Goal: Communication & Community: Answer question/provide support

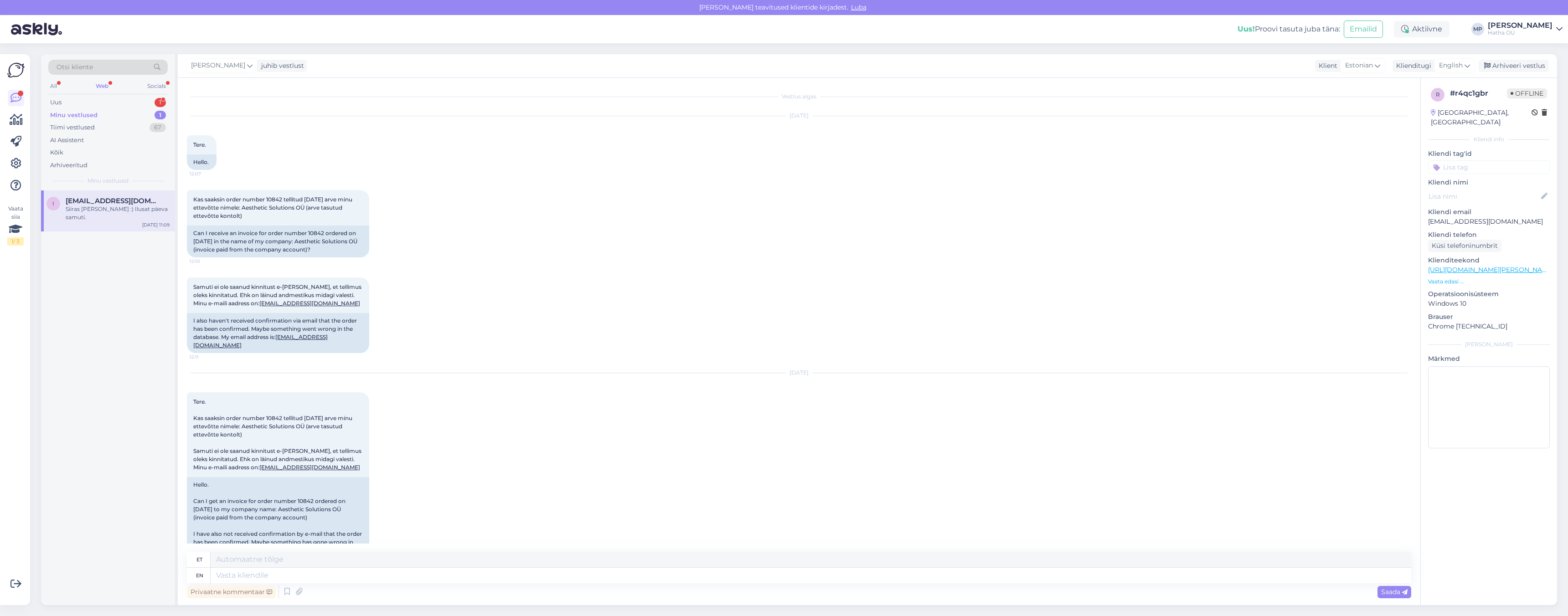
scroll to position [227, 0]
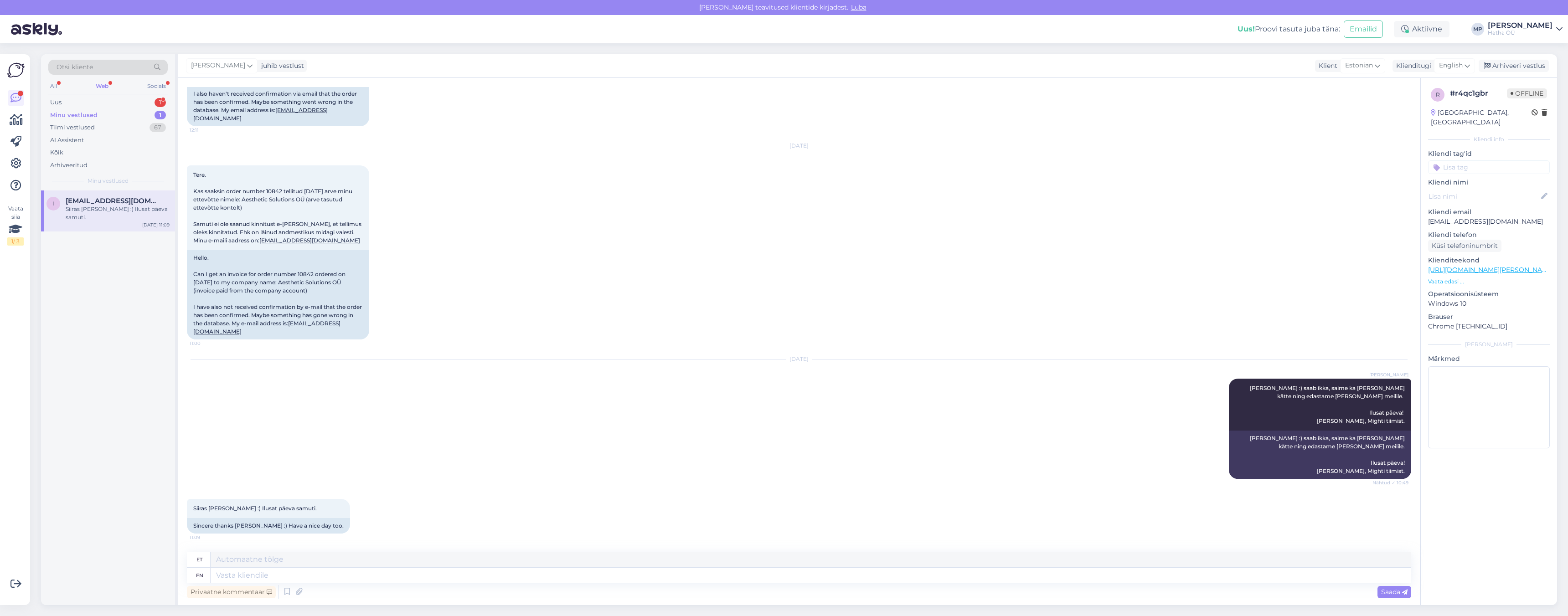
click at [103, 86] on div "Web" at bounding box center [102, 86] width 16 height 12
click at [111, 209] on div "Siiras [PERSON_NAME] :) Ilusat päeva samuti." at bounding box center [117, 213] width 104 height 16
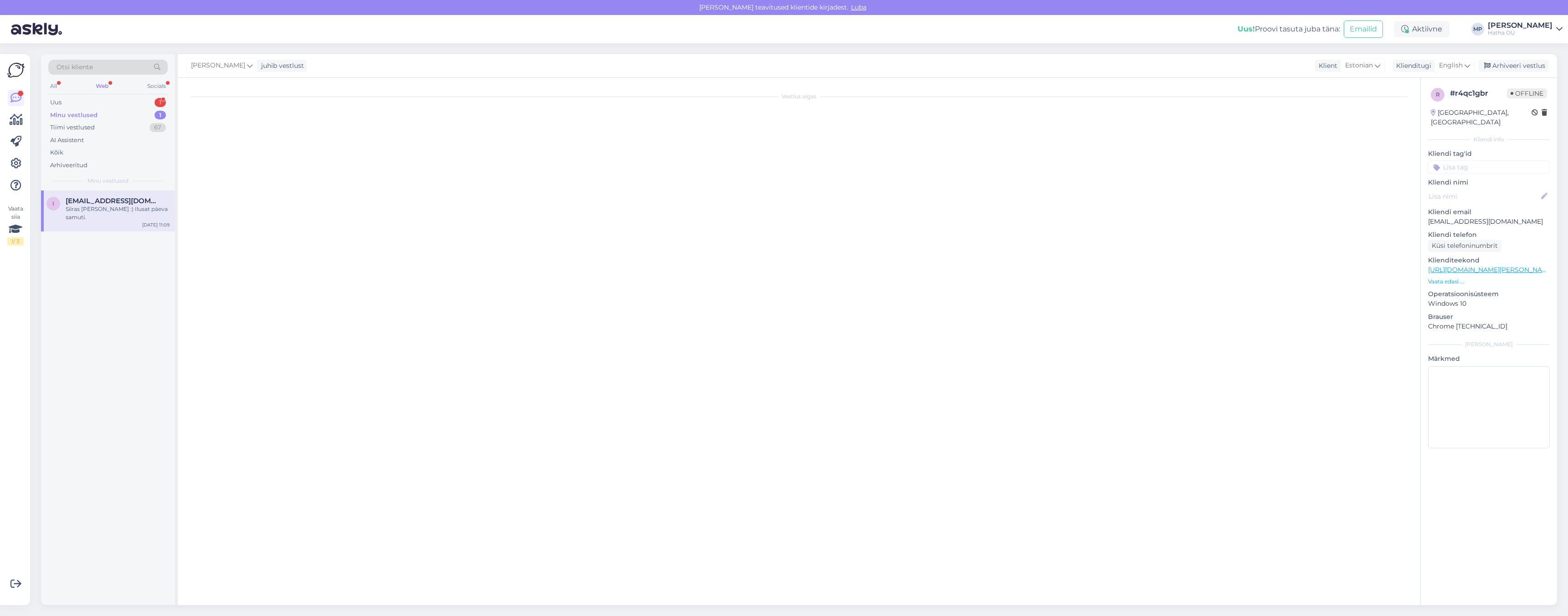
scroll to position [0, 0]
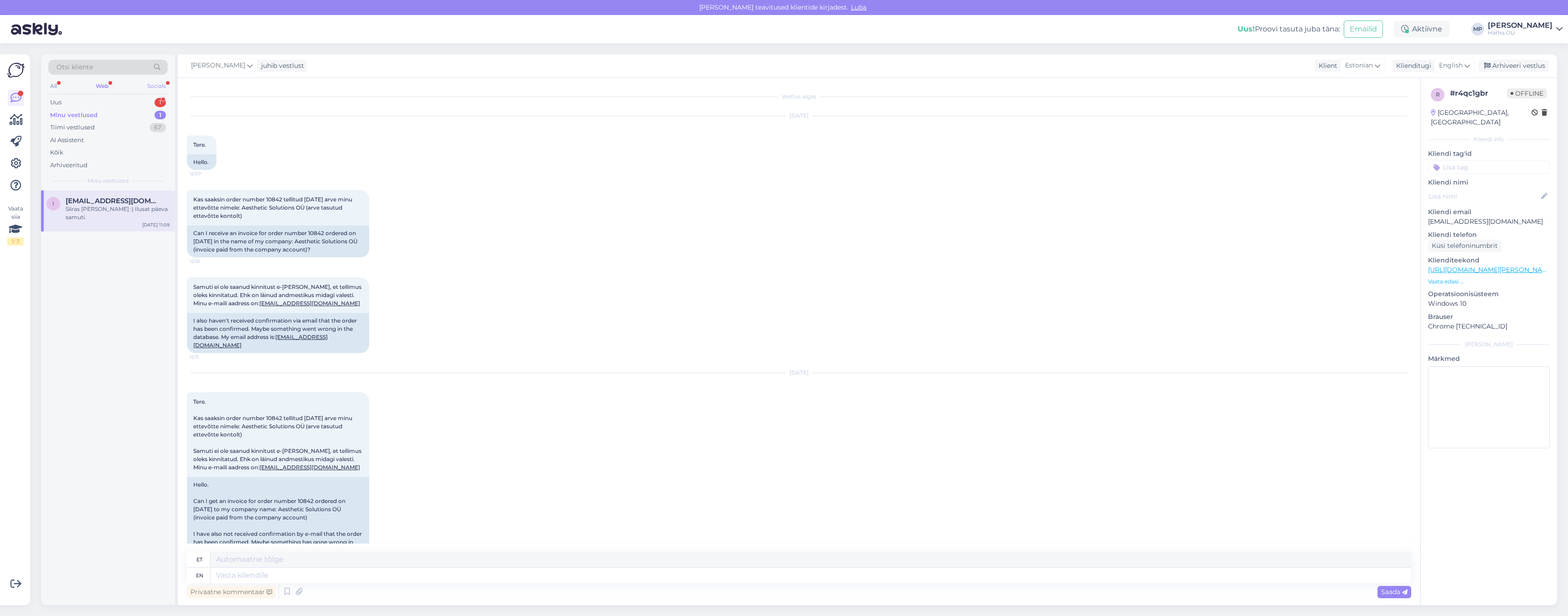
click at [156, 85] on div "Socials" at bounding box center [156, 86] width 23 height 12
click at [103, 86] on div "Web" at bounding box center [102, 86] width 16 height 12
click at [54, 84] on div "All" at bounding box center [53, 86] width 10 height 12
click at [100, 103] on div "Uus 6" at bounding box center [108, 102] width 119 height 13
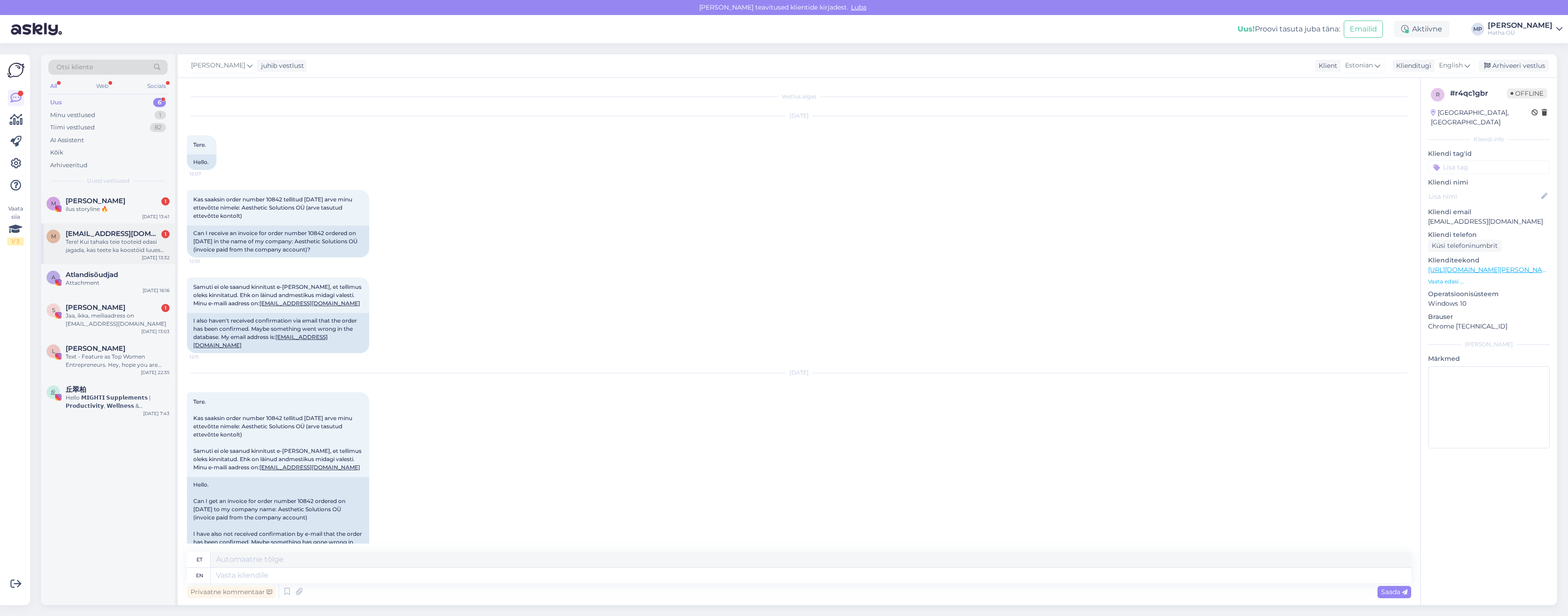
click at [115, 242] on div "Tere! Kui tahaks teie tooteid edasi jagada, kas teete ka koostöid luues soodusk…" at bounding box center [117, 246] width 104 height 16
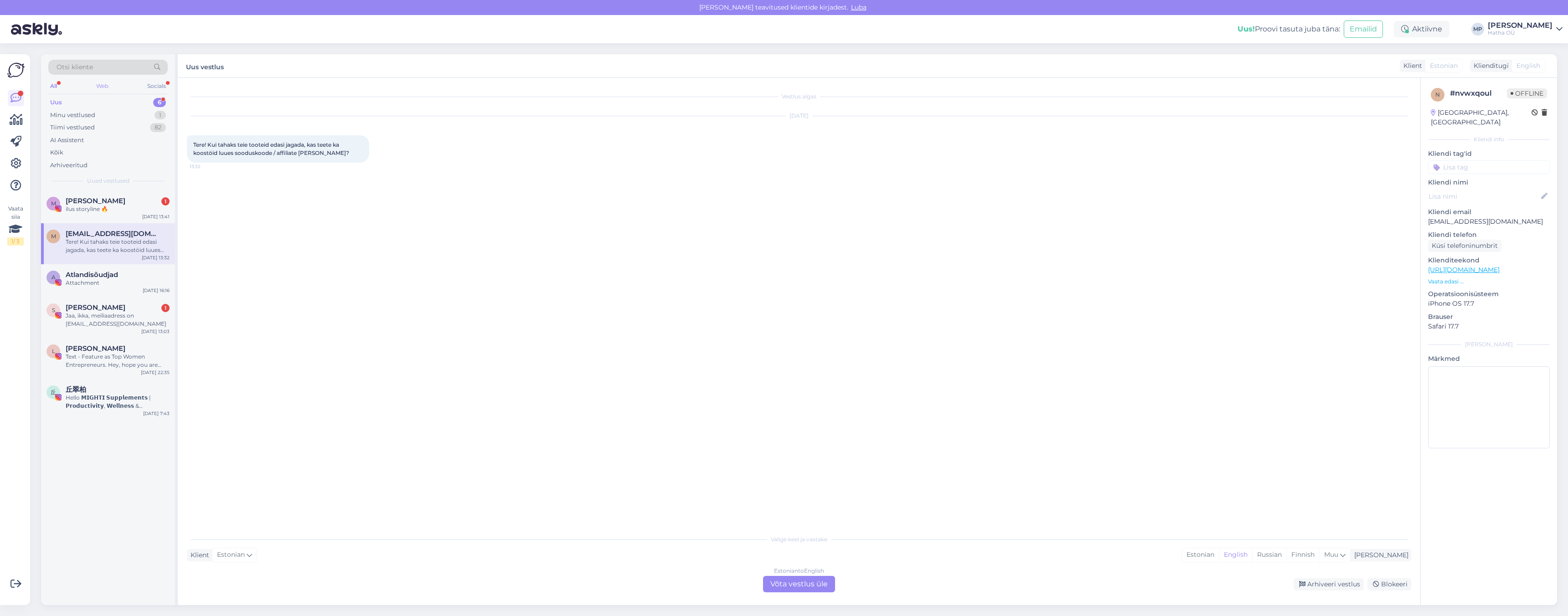
click at [99, 85] on div "Web" at bounding box center [102, 86] width 16 height 12
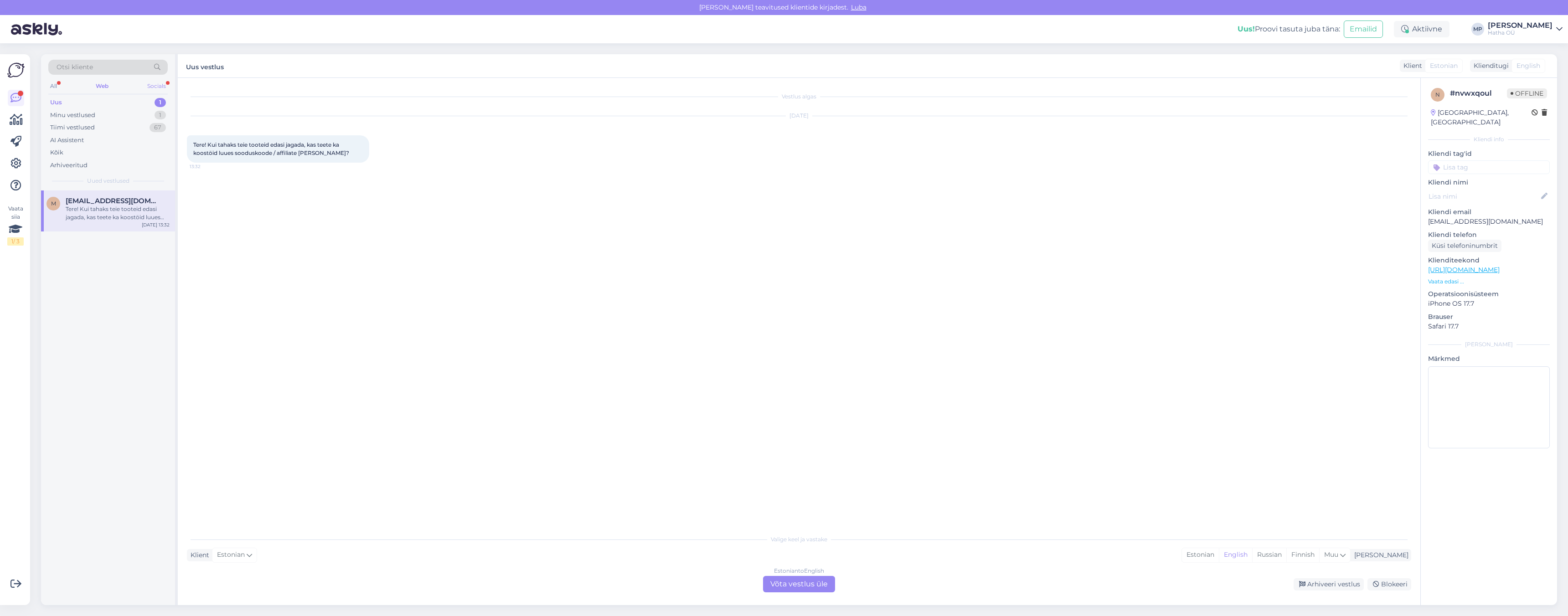
click at [158, 88] on div "Socials" at bounding box center [156, 86] width 23 height 12
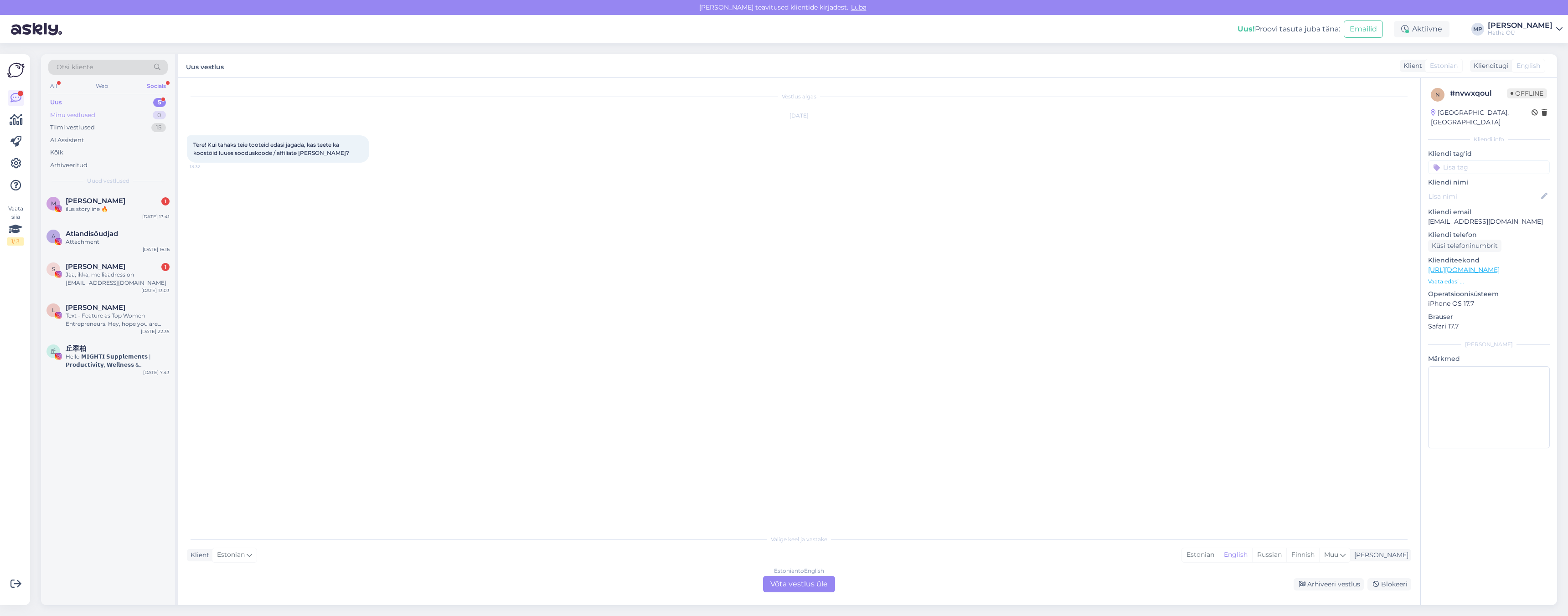
click at [121, 113] on div "Minu vestlused 0" at bounding box center [108, 115] width 119 height 13
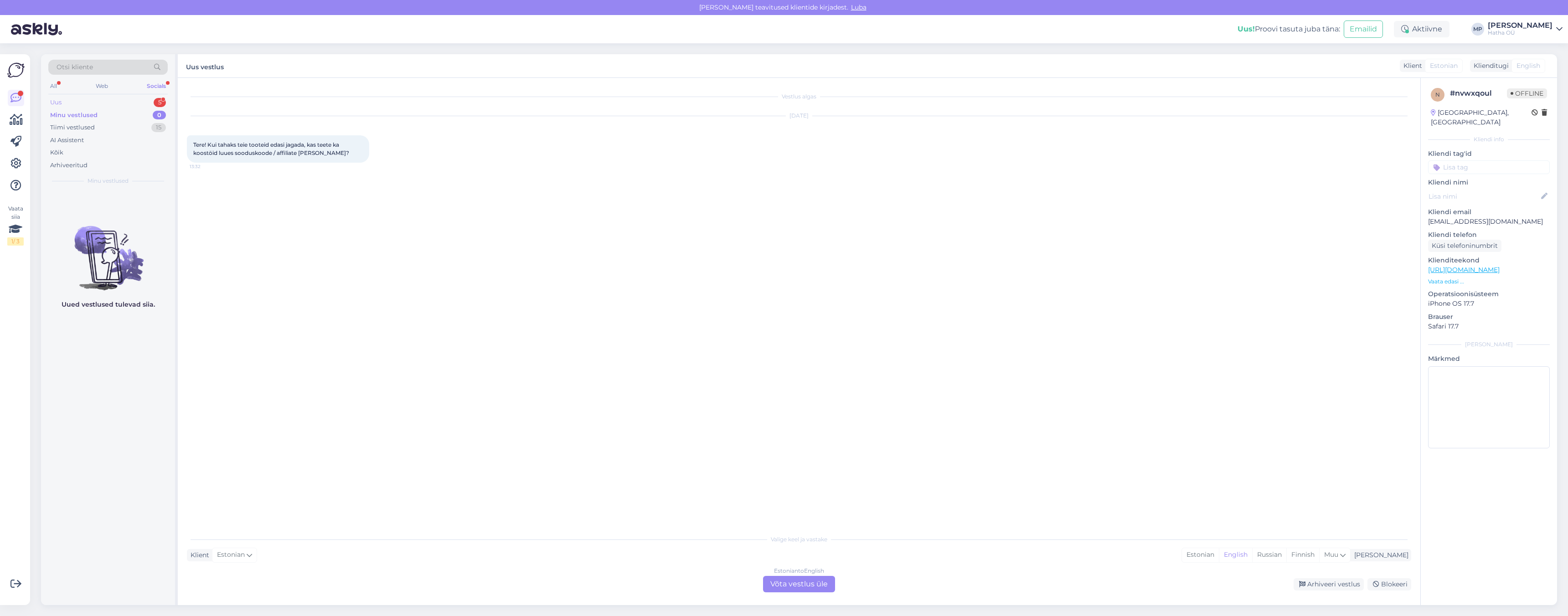
click at [119, 100] on div "Uus 5" at bounding box center [108, 102] width 119 height 13
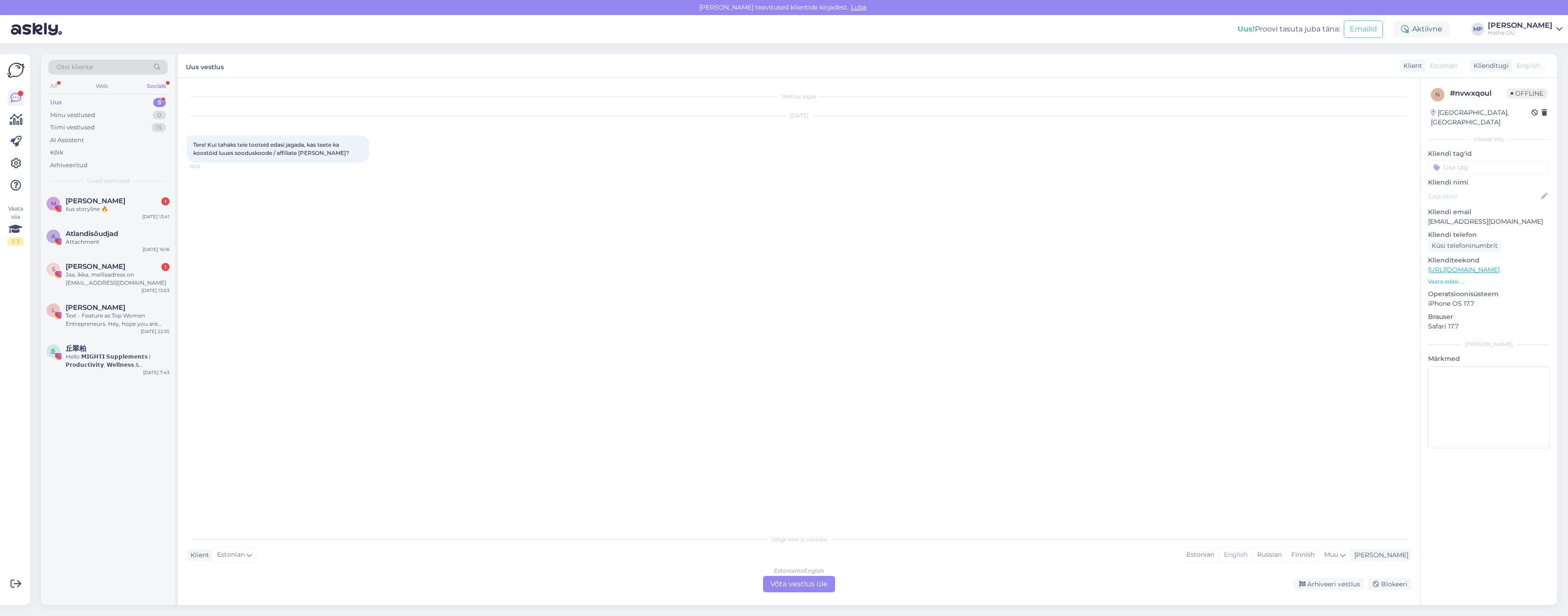
click at [54, 82] on div "All" at bounding box center [53, 86] width 10 height 12
click at [1441, 278] on p "Vaata edasi ..." at bounding box center [1489, 281] width 122 height 8
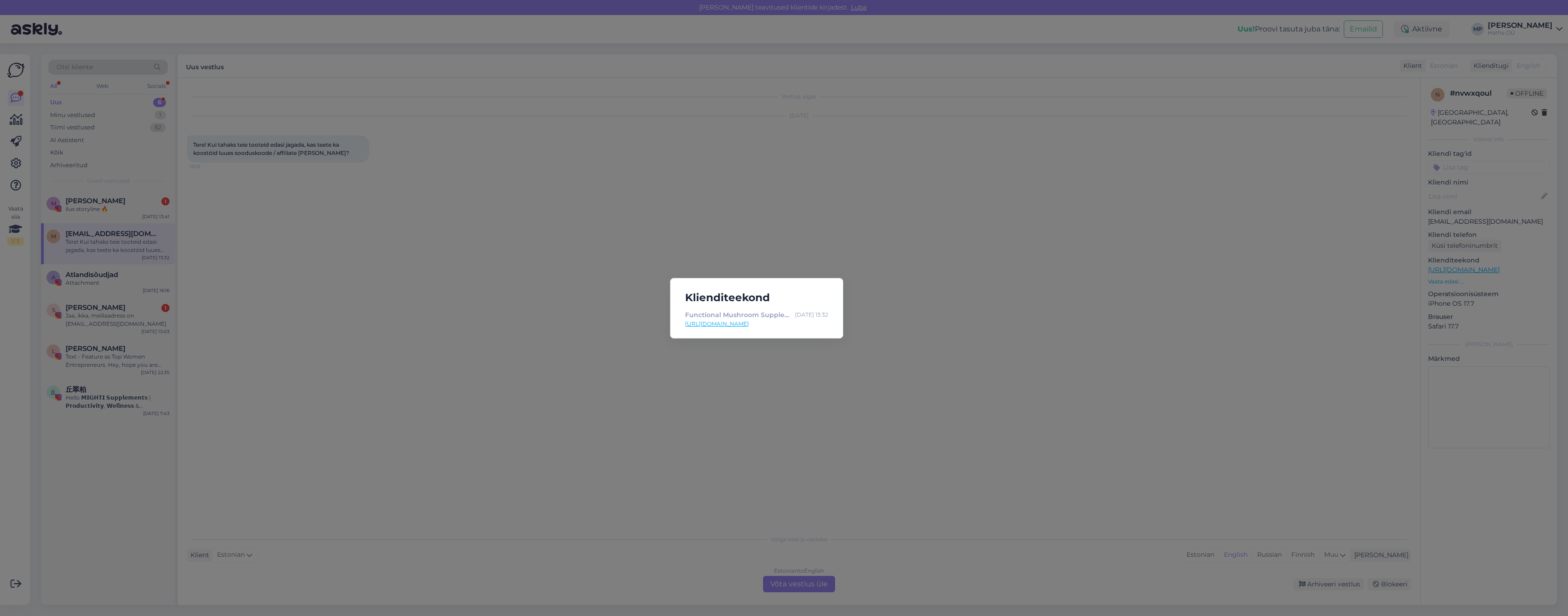
click at [947, 295] on div "Klienditeekond Functional Mushroom Supplements by Mighti | Pure & Potent [DATE]…" at bounding box center [784, 308] width 1568 height 616
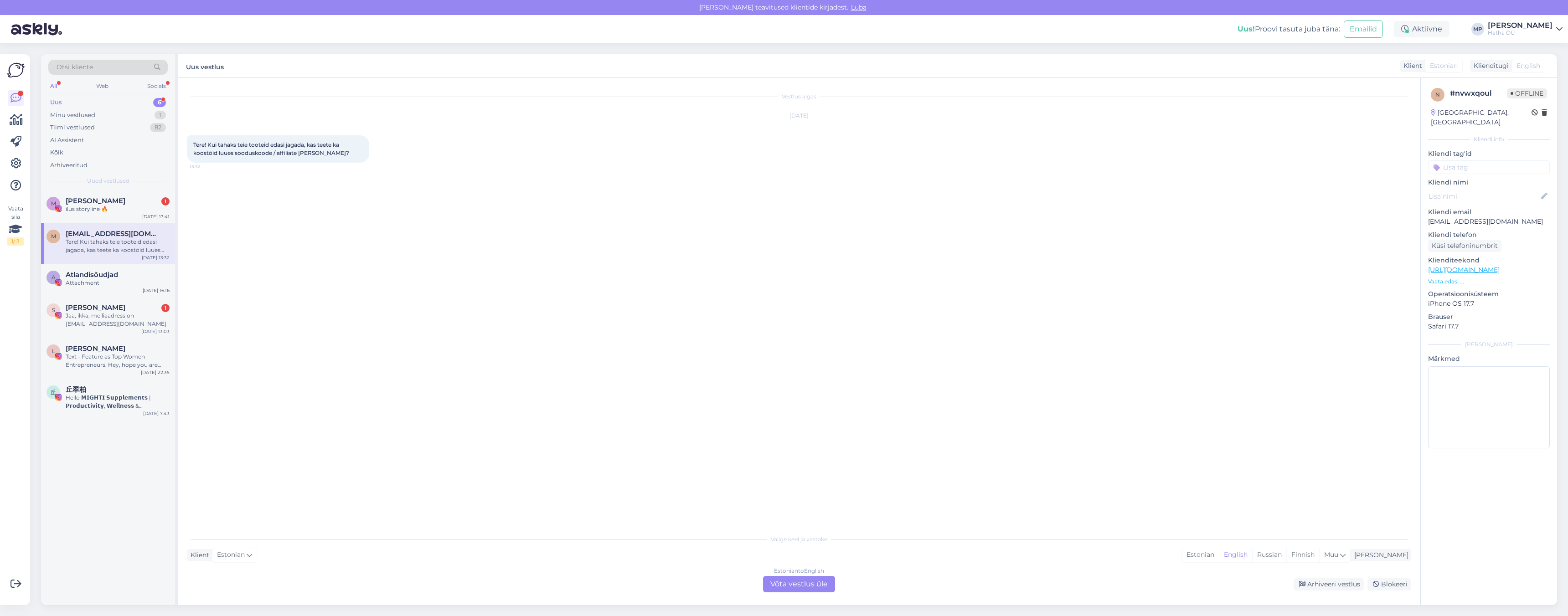
click at [788, 583] on div "Estonian to English Võta vestlus üle" at bounding box center [799, 584] width 72 height 16
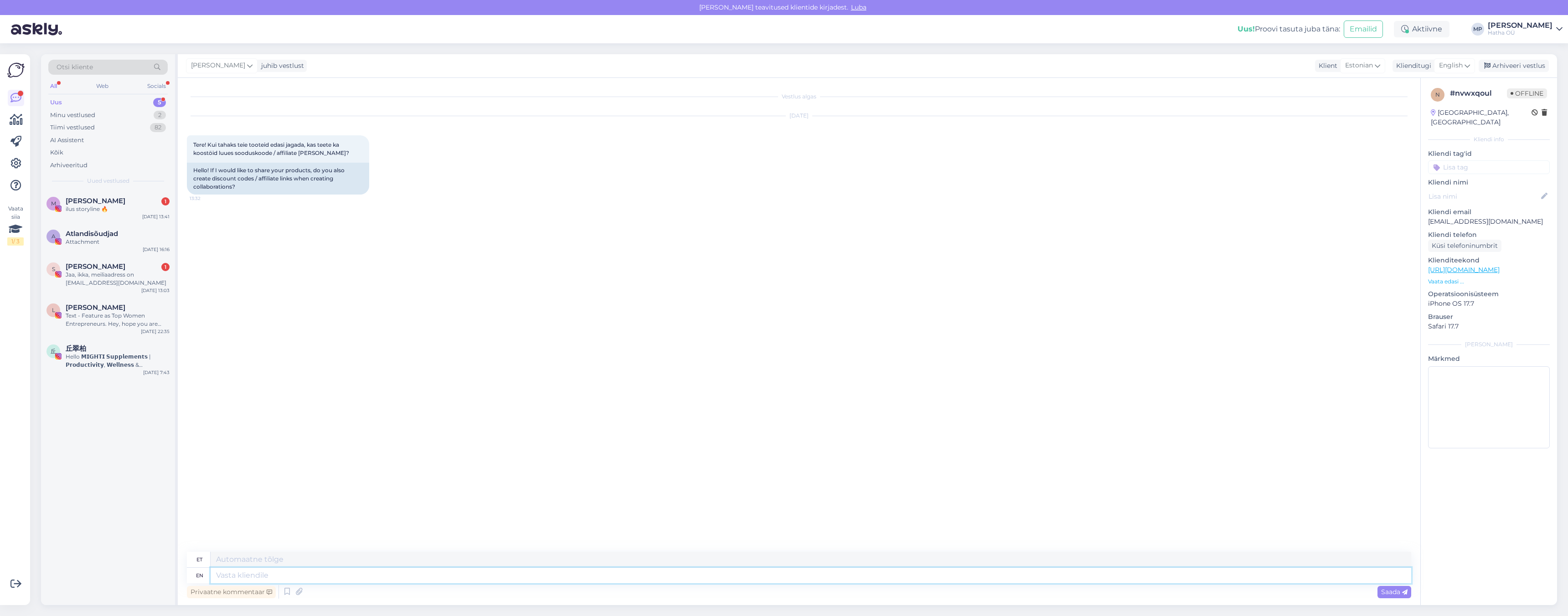
click at [491, 573] on textarea at bounding box center [811, 575] width 1200 height 15
click at [470, 555] on textarea at bounding box center [811, 559] width 1200 height 15
type textarea "[PERSON_NAME]! Tee"
click at [263, 558] on textarea at bounding box center [811, 559] width 1200 height 15
click at [253, 575] on textarea at bounding box center [811, 575] width 1200 height 15
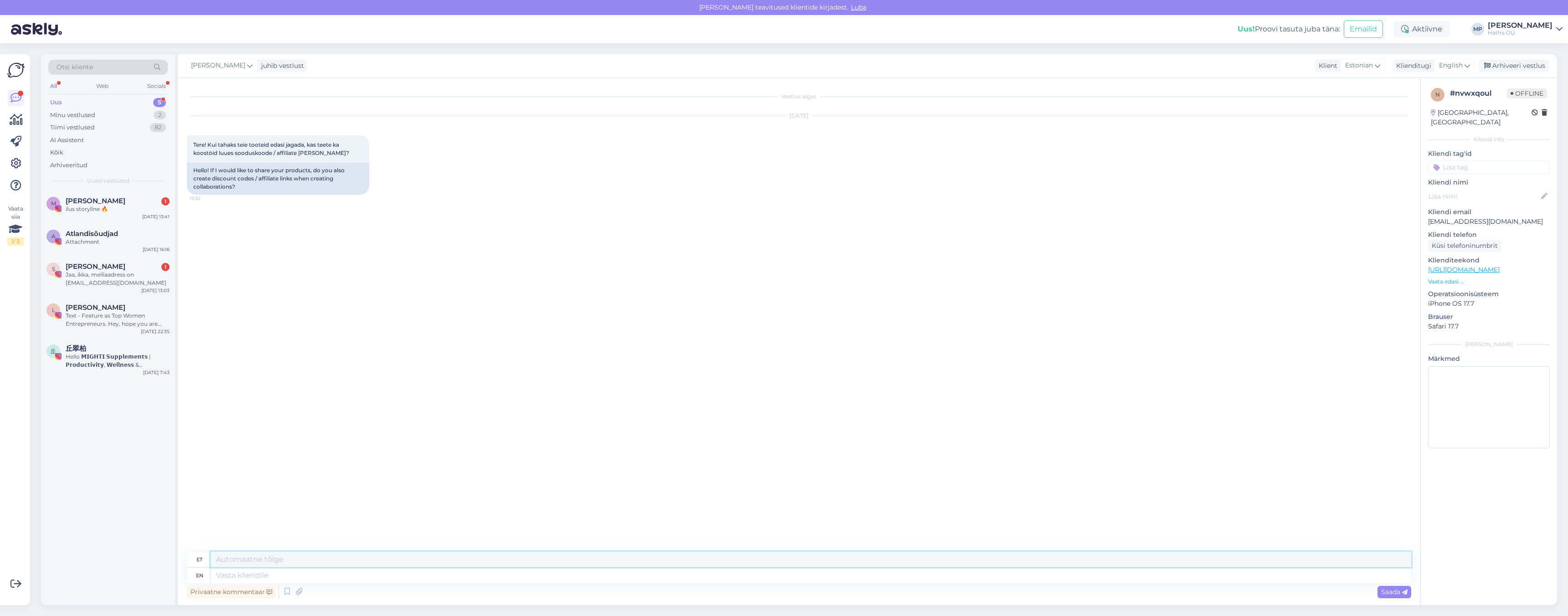
click at [250, 562] on textarea at bounding box center [811, 559] width 1200 height 15
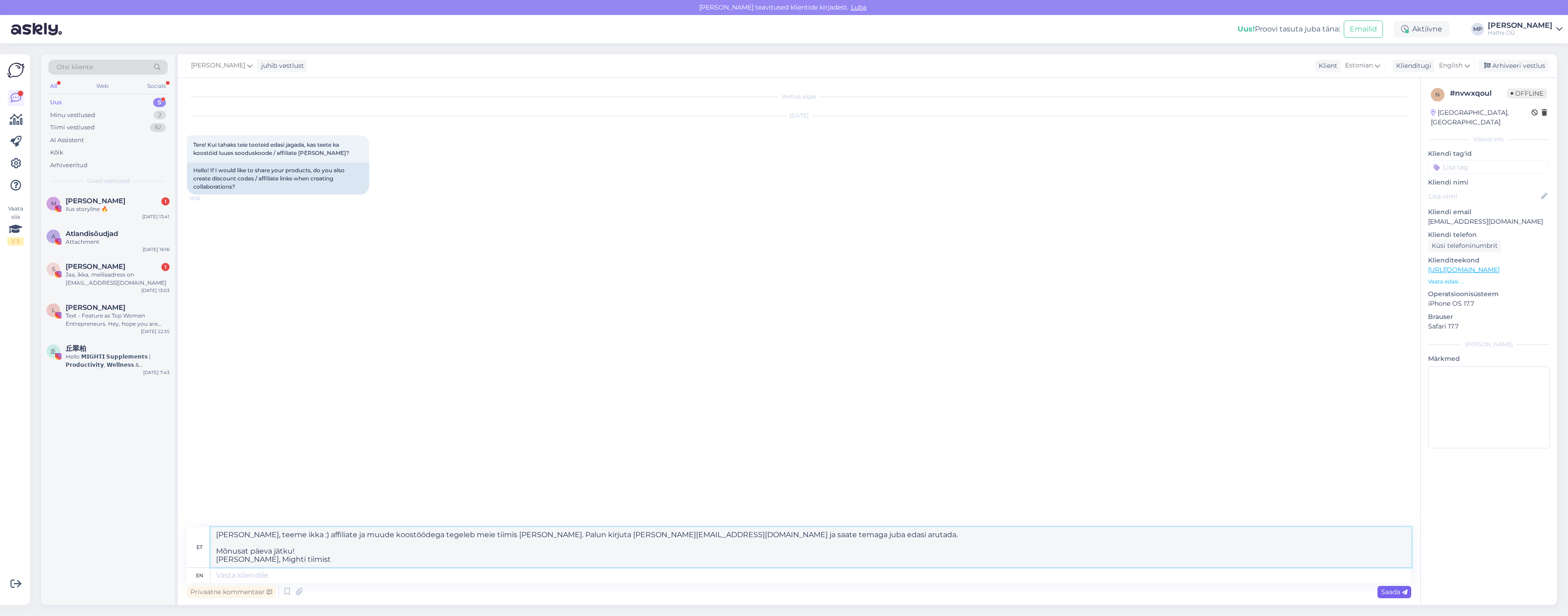
type textarea "[PERSON_NAME], teeme ikka :) affiliate ja muude koostöödega tegeleb meie tiimis…"
click at [1392, 597] on div "Saada" at bounding box center [1394, 592] width 33 height 12
click at [1389, 589] on span "Saada" at bounding box center [1394, 592] width 26 height 8
click at [1390, 589] on span "Saada" at bounding box center [1394, 592] width 26 height 8
click at [435, 540] on textarea "[PERSON_NAME], teeme ikka :) affiliate ja muude koostöödega tegeleb meie tiimis…" at bounding box center [811, 547] width 1200 height 40
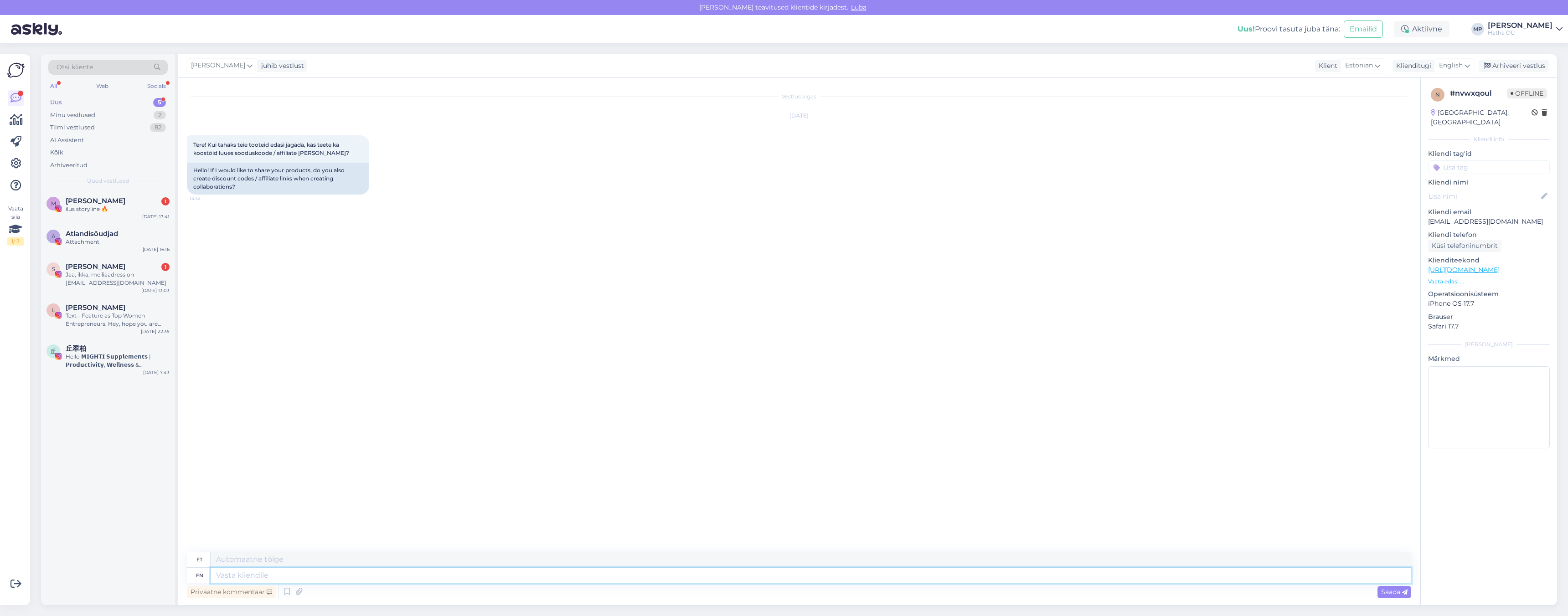
click at [397, 577] on textarea at bounding box center [811, 575] width 1200 height 15
paste textarea "[PERSON_NAME], teeme ikka :) affiliate ja muude koostöödega tegeleb meie tiimis…"
type textarea "[PERSON_NAME], teeme ikka :) affiliate ja muude koostöödega tegeleb meie tiimis…"
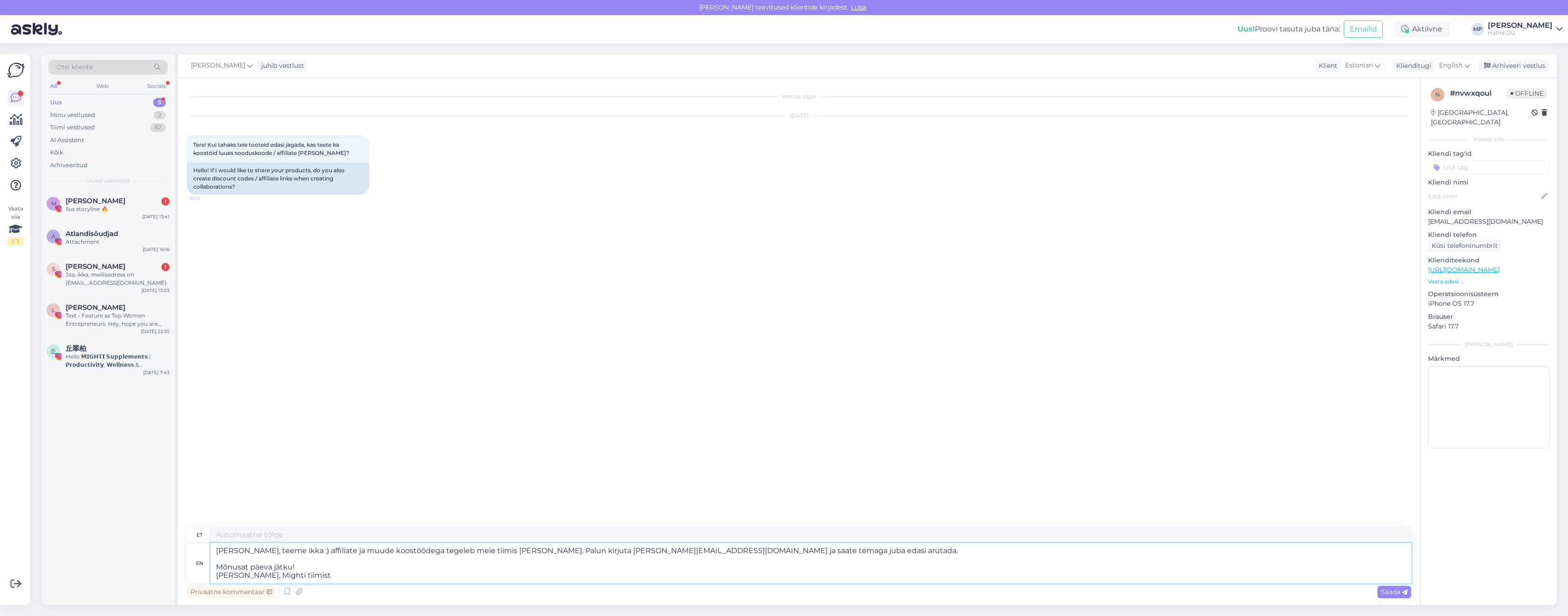
type textarea "[PERSON_NAME], teeme ikka :) affiliate ja muude koostöödega tegeleb meie tiimid…"
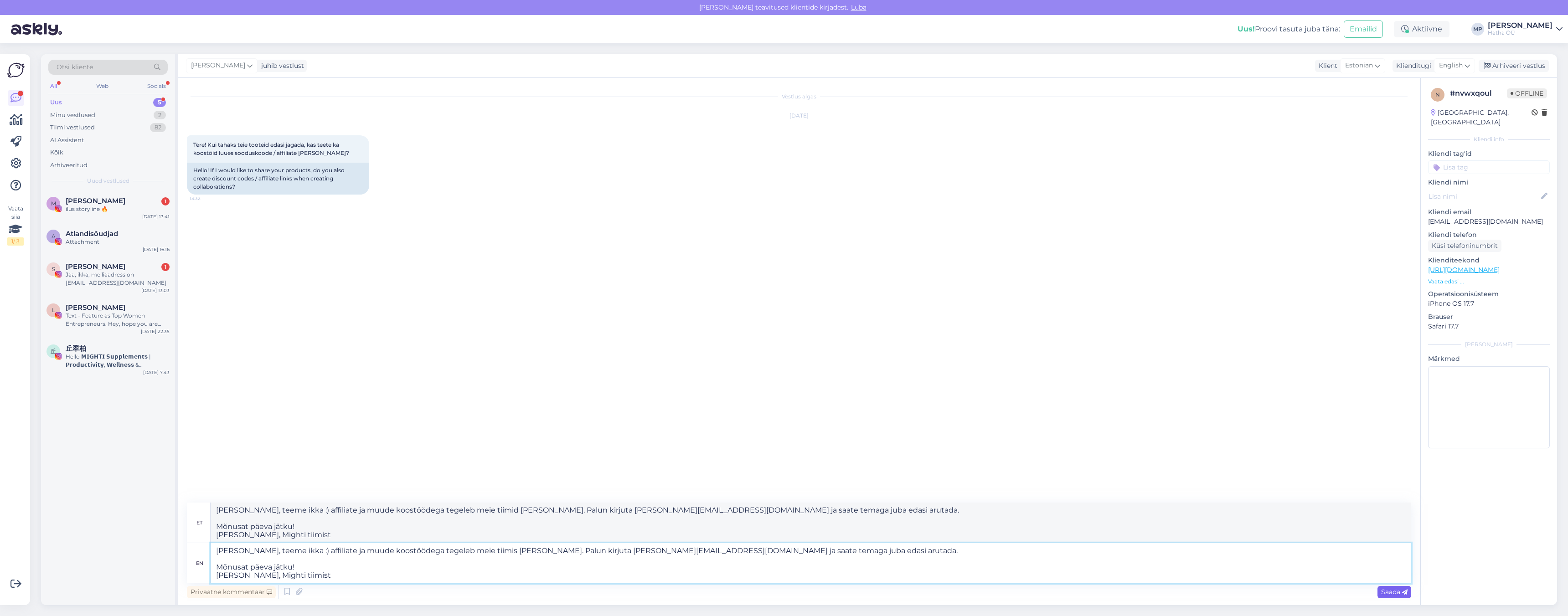
type textarea "[PERSON_NAME], teeme ikka :) affiliate ja muude koostöödega tegeleb meie tiimis…"
click at [1396, 593] on span "Saada" at bounding box center [1394, 592] width 26 height 8
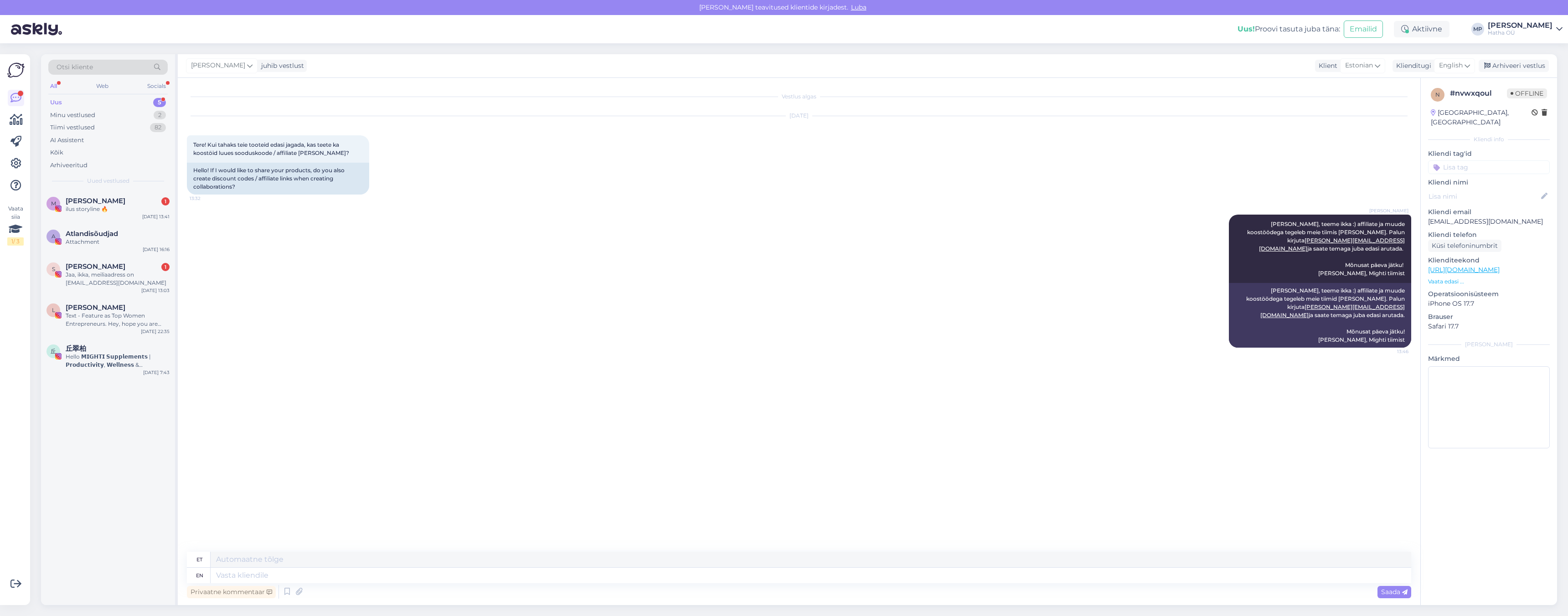
click at [1480, 507] on div "n # nvwxqoul Offline [GEOGRAPHIC_DATA], [GEOGRAPHIC_DATA] info Kliendi tag'id K…" at bounding box center [1488, 341] width 137 height 527
click at [1490, 518] on div "n # nvwxqoul Offline [GEOGRAPHIC_DATA], [GEOGRAPHIC_DATA] info Kliendi tag'id K…" at bounding box center [1488, 341] width 137 height 527
